Goal: Information Seeking & Learning: Learn about a topic

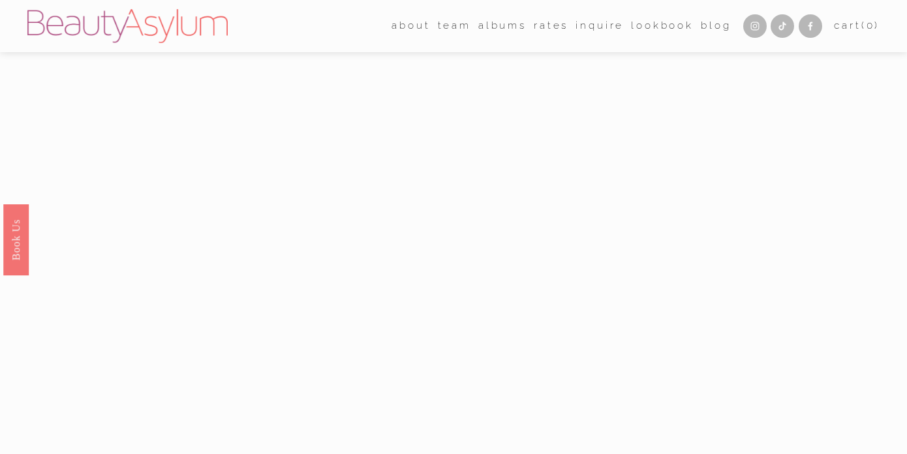
click at [545, 32] on link "Rates" at bounding box center [551, 26] width 35 height 20
click at [551, 29] on link "Rates" at bounding box center [551, 26] width 35 height 20
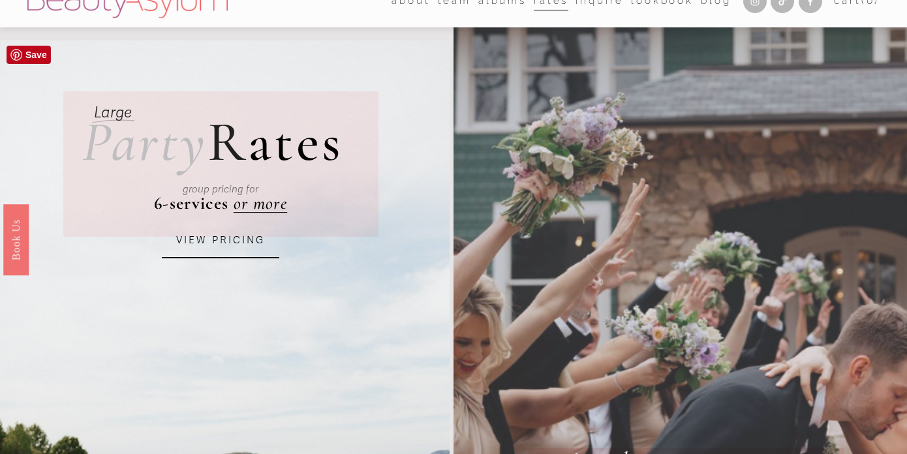
scroll to position [25, 0]
click at [258, 236] on link "VIEW PRICING" at bounding box center [220, 239] width 117 height 35
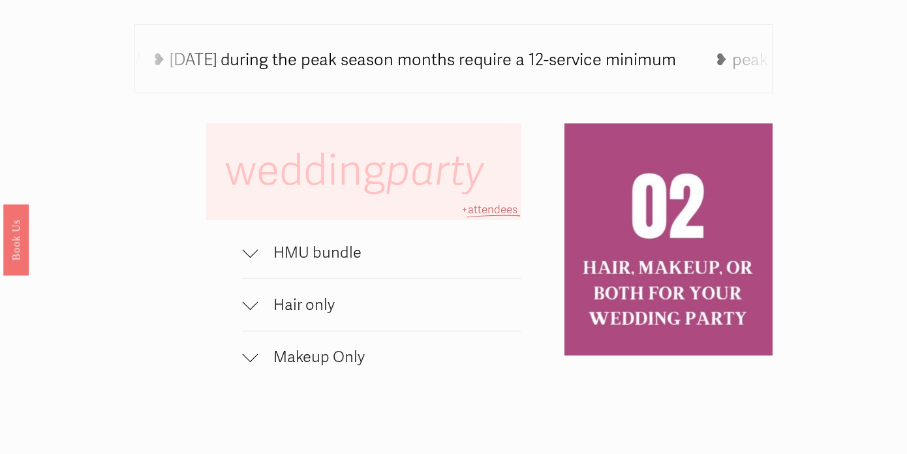
scroll to position [731, 0]
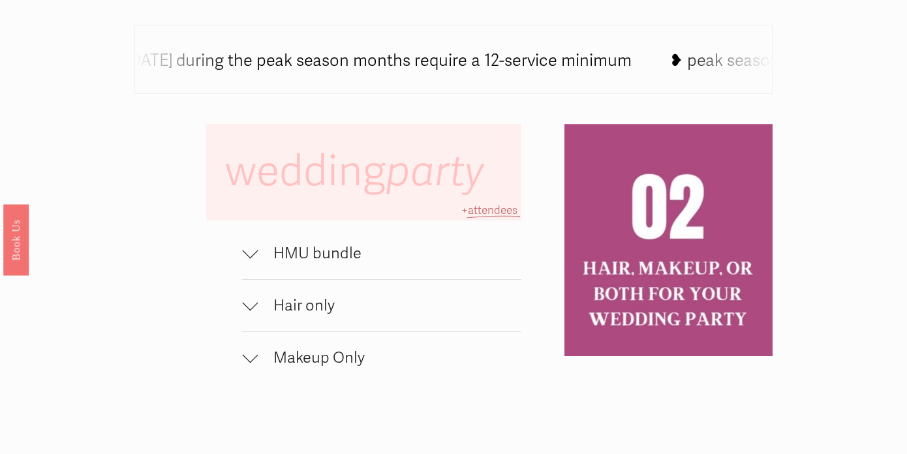
click at [250, 306] on div at bounding box center [250, 303] width 16 height 16
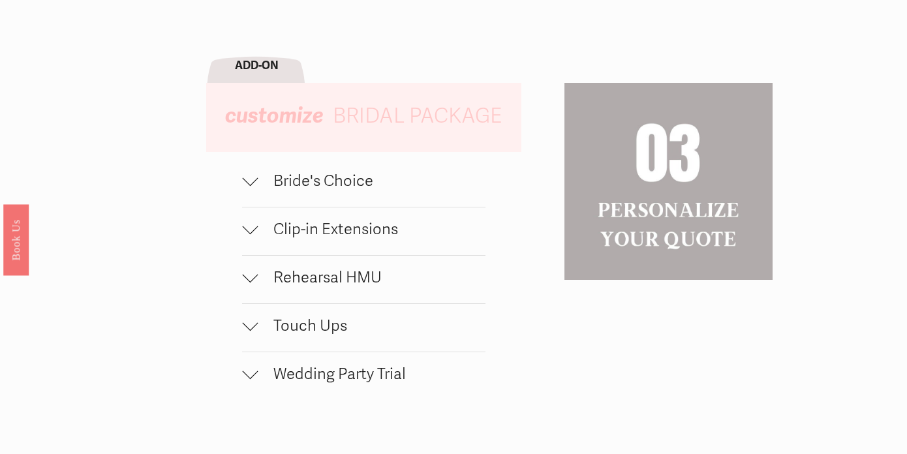
scroll to position [1217, 0]
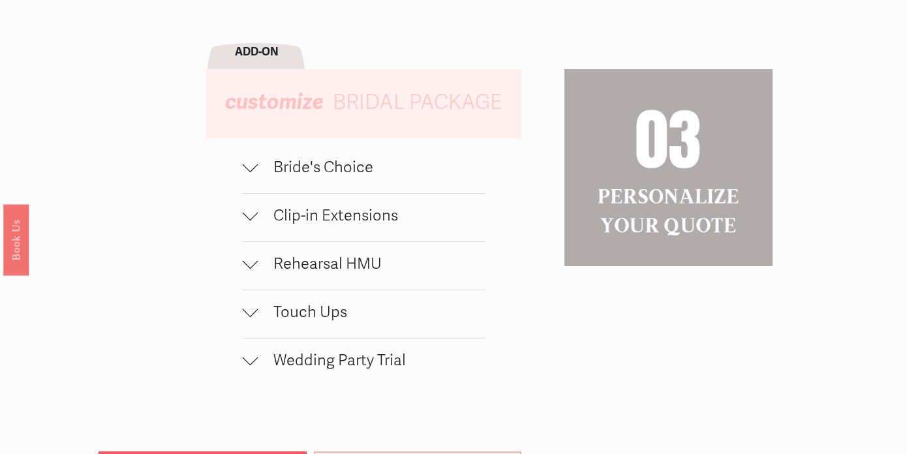
click at [250, 224] on div at bounding box center [250, 216] width 16 height 16
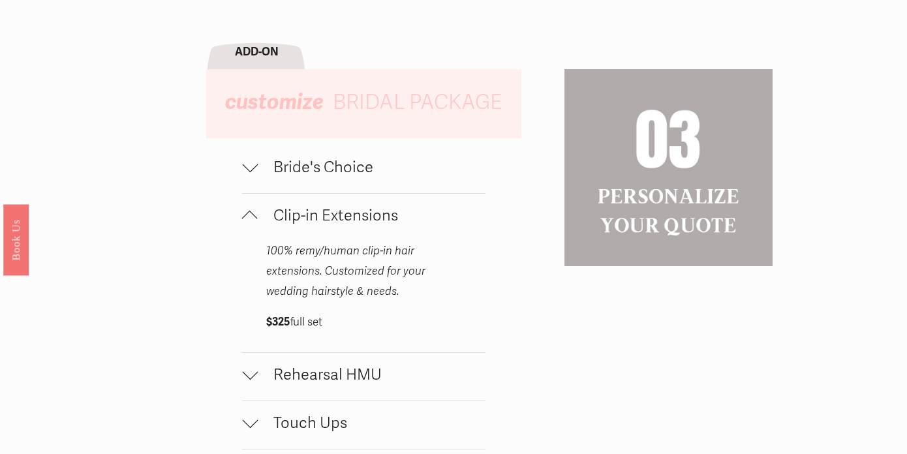
click at [250, 226] on div at bounding box center [250, 219] width 16 height 16
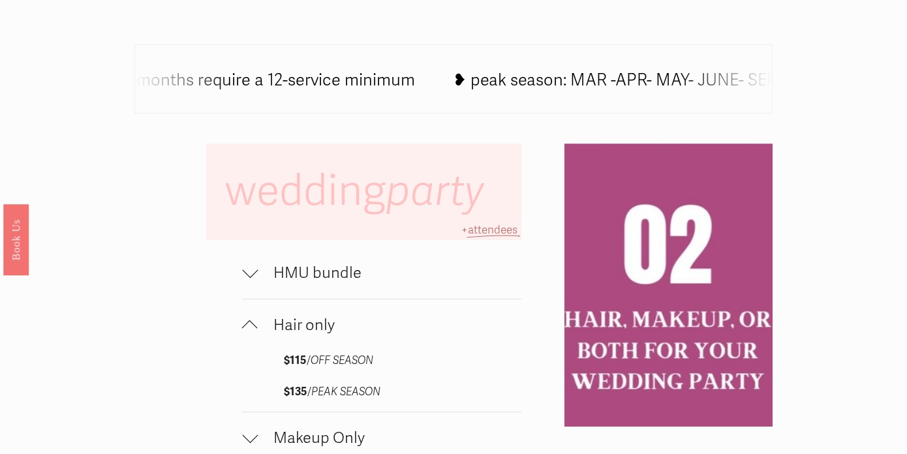
scroll to position [0, 0]
